Goal: Use online tool/utility: Utilize a website feature to perform a specific function

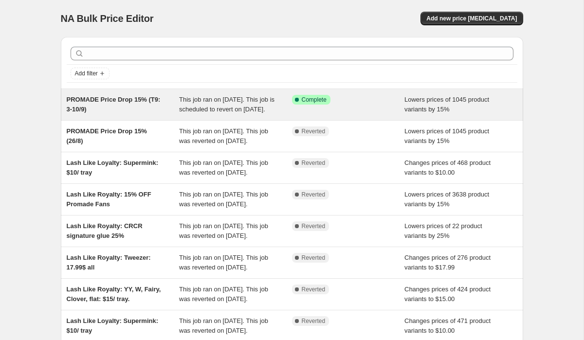
click at [369, 112] on div "Success Complete Complete" at bounding box center [348, 104] width 113 height 19
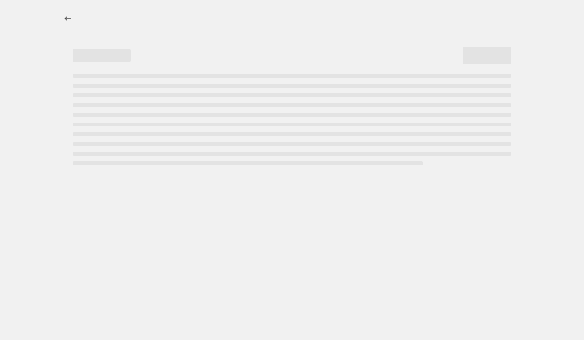
select select "percentage"
select select "tag"
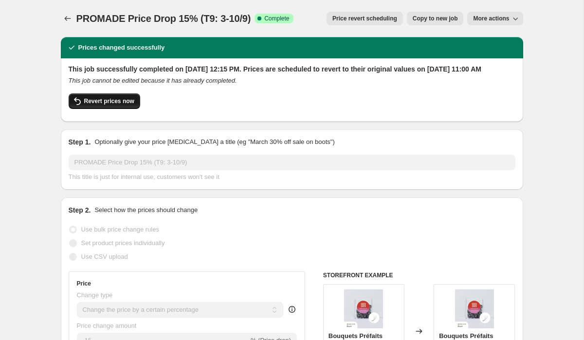
click at [133, 105] on span "Revert prices now" at bounding box center [109, 101] width 50 height 8
checkbox input "false"
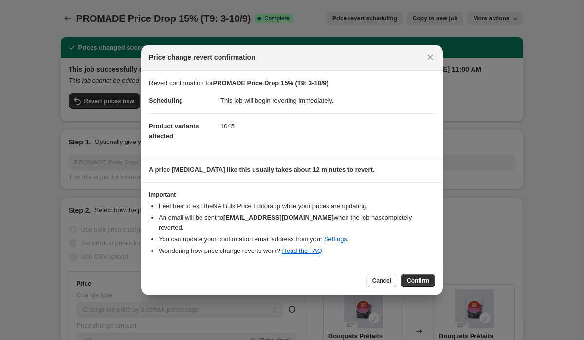
click at [424, 281] on button "Confirm" at bounding box center [418, 281] width 34 height 14
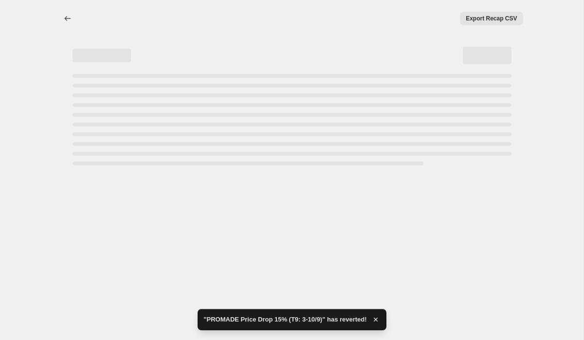
select select "percentage"
select select "tag"
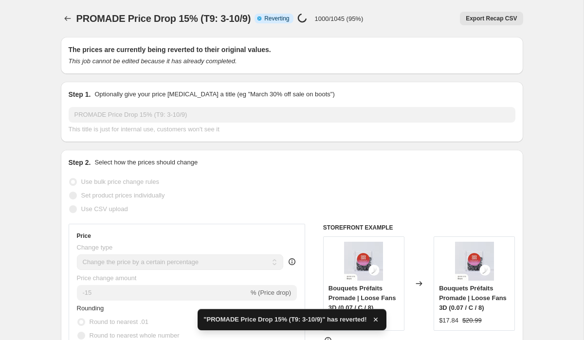
checkbox input "true"
